Goal: Task Accomplishment & Management: Manage account settings

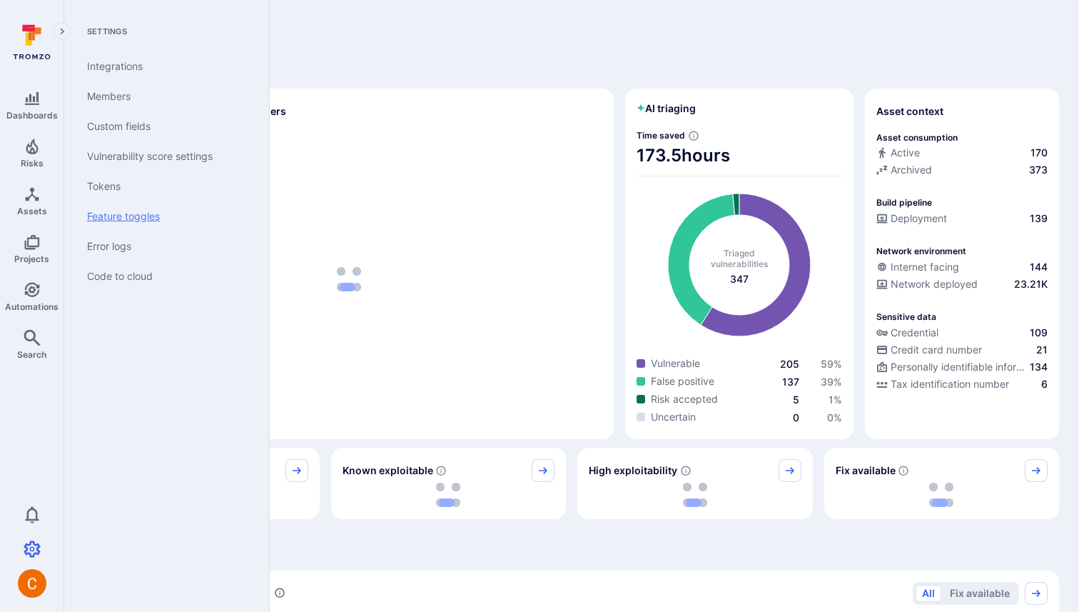
click at [138, 216] on link "Feature toggles" at bounding box center [164, 216] width 176 height 30
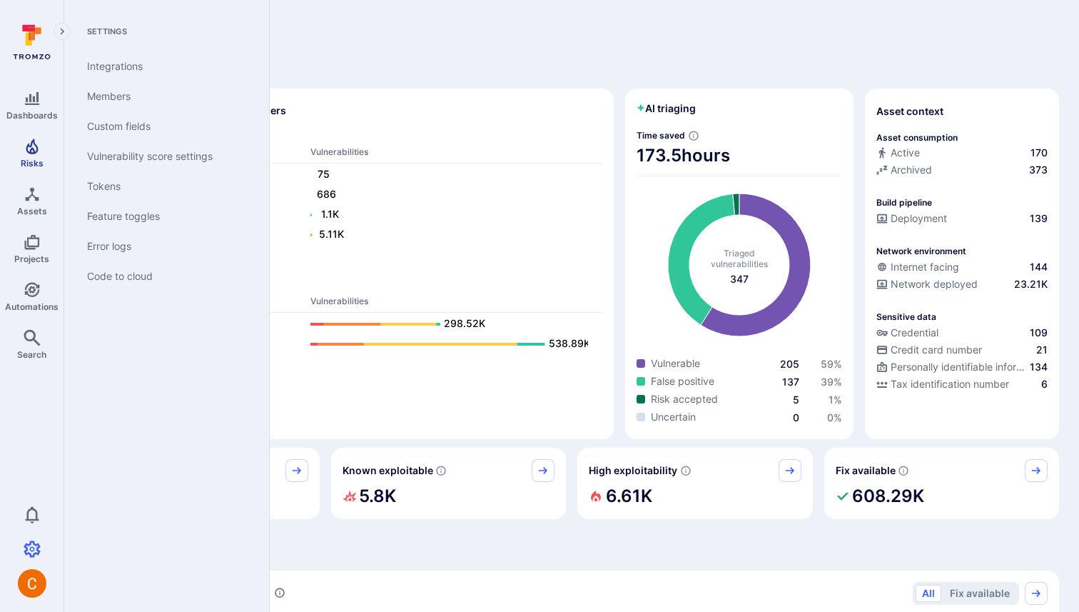
click at [30, 151] on icon "Risks" at bounding box center [32, 146] width 12 height 16
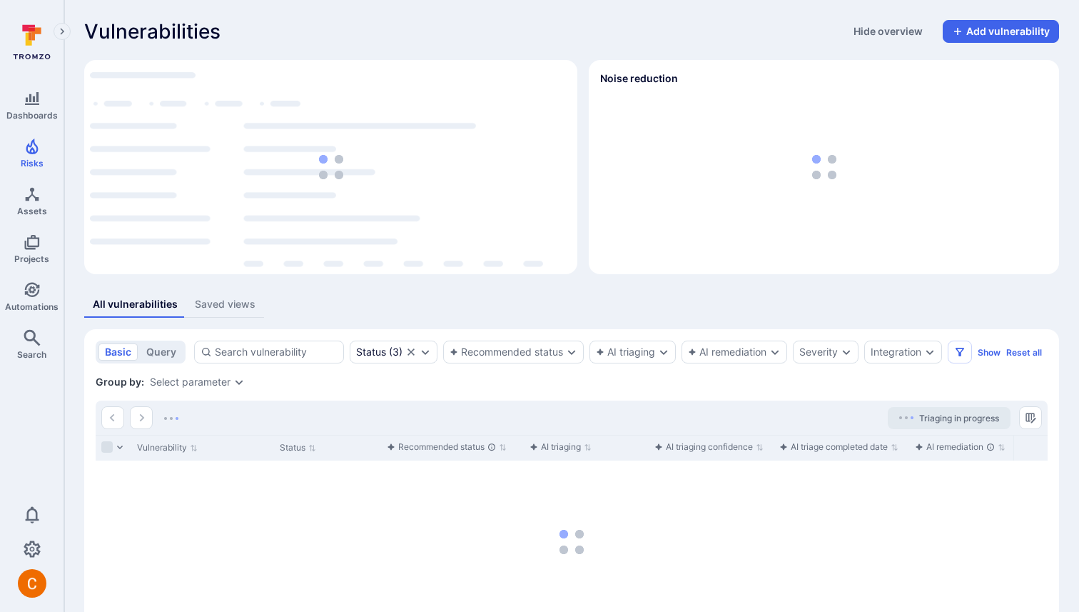
click at [452, 26] on div "Vulnerabilities Hide overview Add vulnerability" at bounding box center [571, 31] width 975 height 23
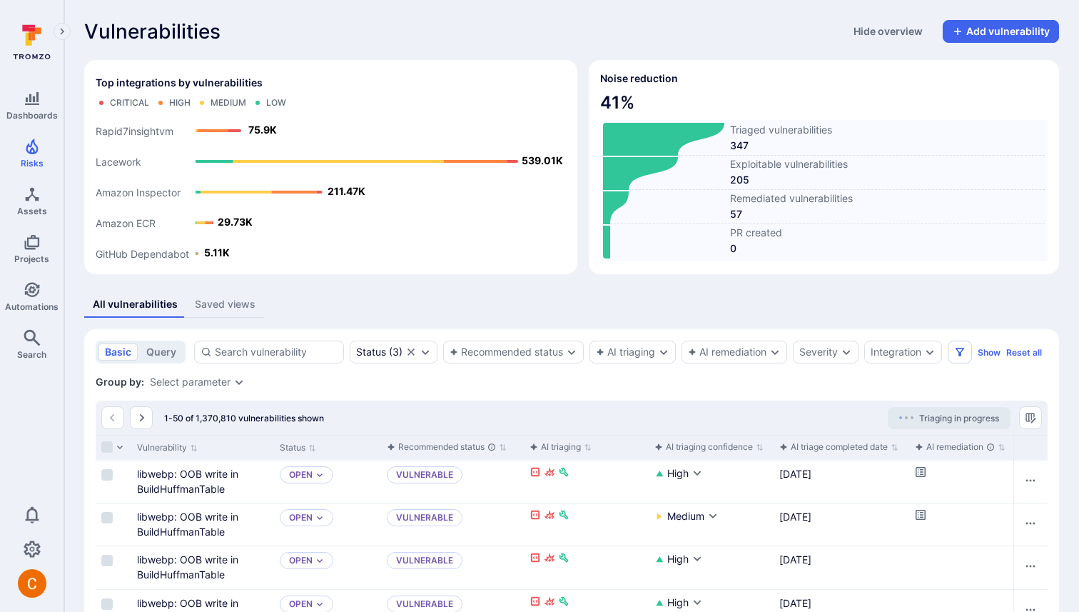
click at [691, 139] on icon at bounding box center [663, 139] width 121 height 33
click at [668, 165] on icon at bounding box center [640, 173] width 75 height 33
click at [663, 198] on icon at bounding box center [663, 207] width 121 height 33
click at [687, 240] on icon at bounding box center [663, 241] width 121 height 33
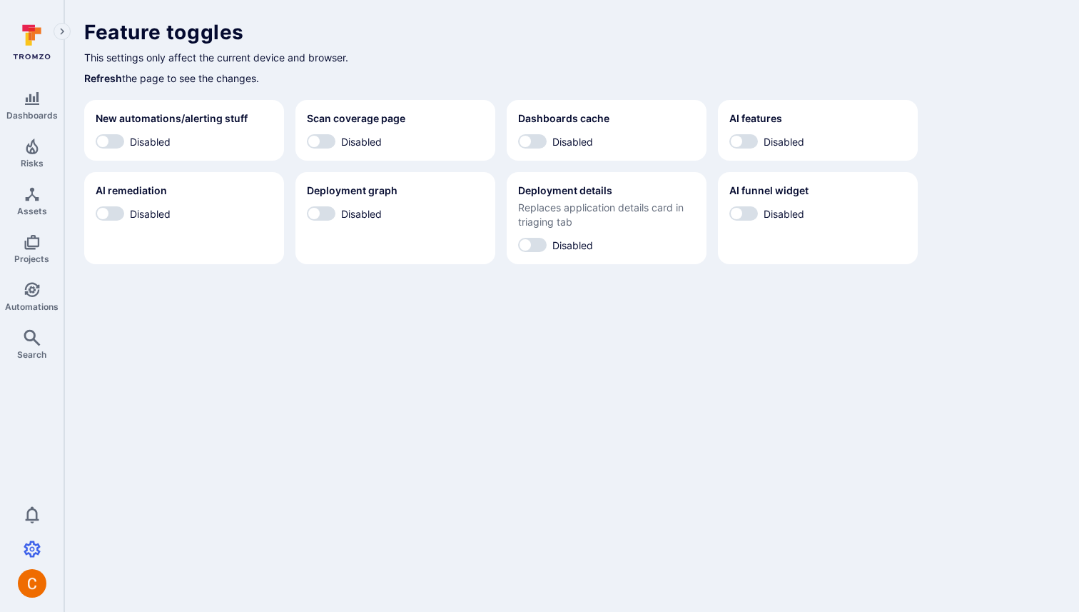
click at [759, 139] on label "Disabled" at bounding box center [817, 141] width 177 height 15
click at [758, 139] on input "Disabled" at bounding box center [736, 141] width 43 height 14
checkbox input "true"
click at [741, 206] on label "Disabled" at bounding box center [817, 213] width 177 height 15
click at [741, 206] on input "Disabled" at bounding box center [736, 213] width 43 height 14
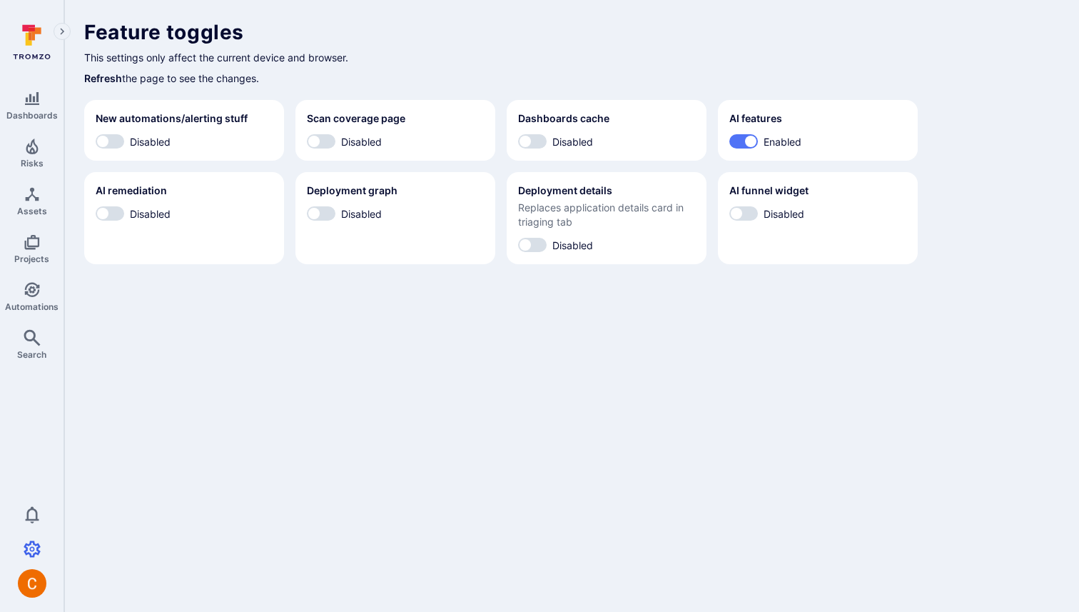
checkbox input "true"
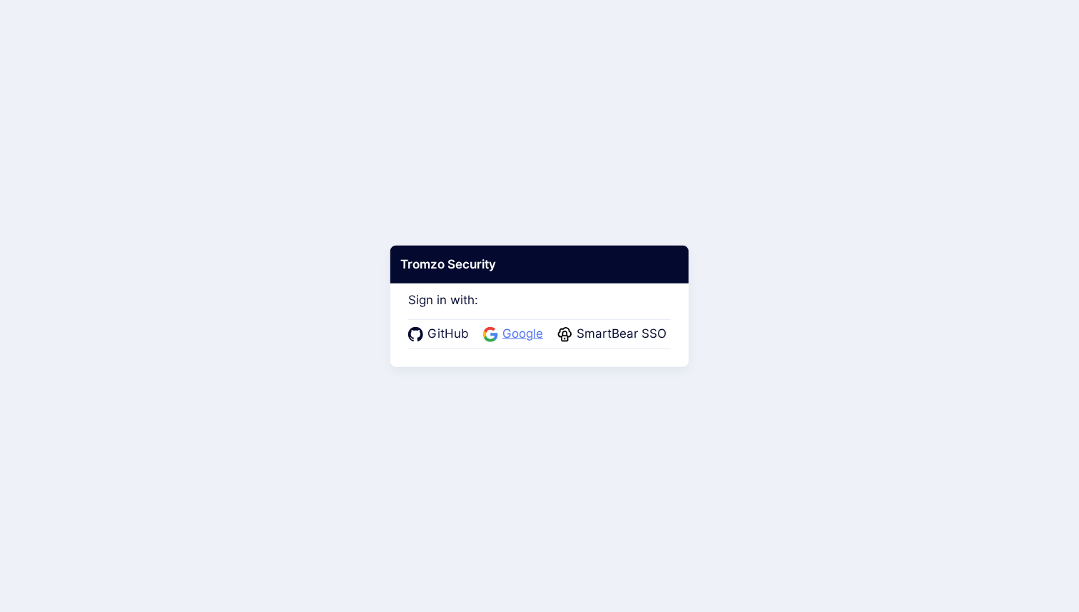
click at [501, 331] on span "Google" at bounding box center [522, 334] width 49 height 19
